Goal: Transaction & Acquisition: Book appointment/travel/reservation

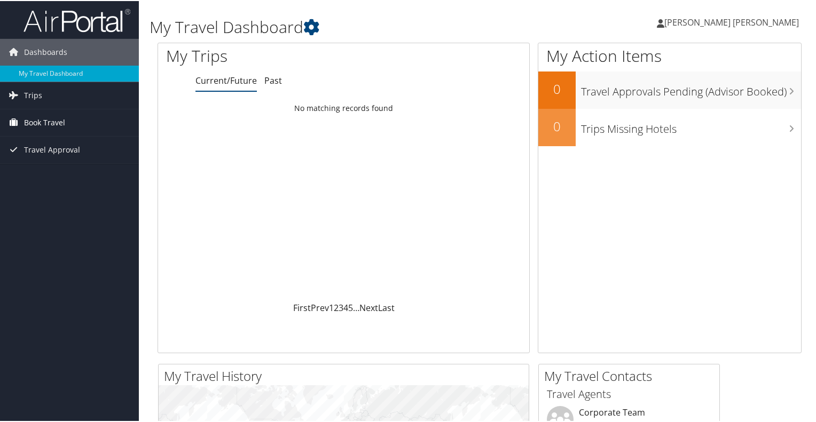
click at [59, 127] on span "Book Travel" at bounding box center [44, 121] width 41 height 27
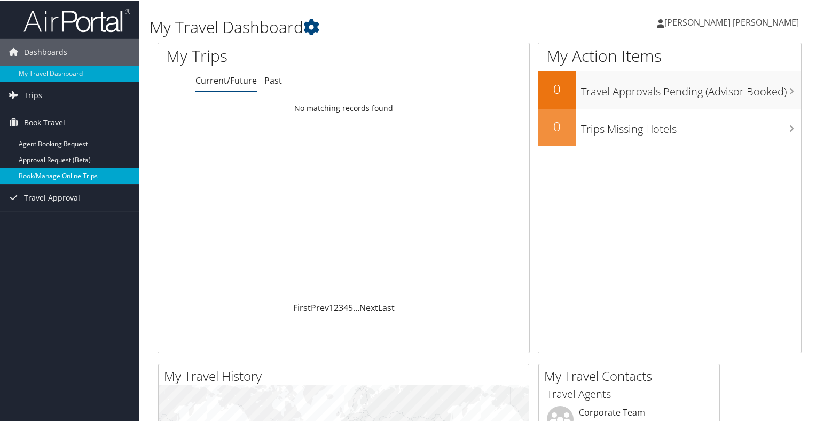
click at [68, 175] on link "Book/Manage Online Trips" at bounding box center [69, 175] width 139 height 16
